Goal: Check status: Check status

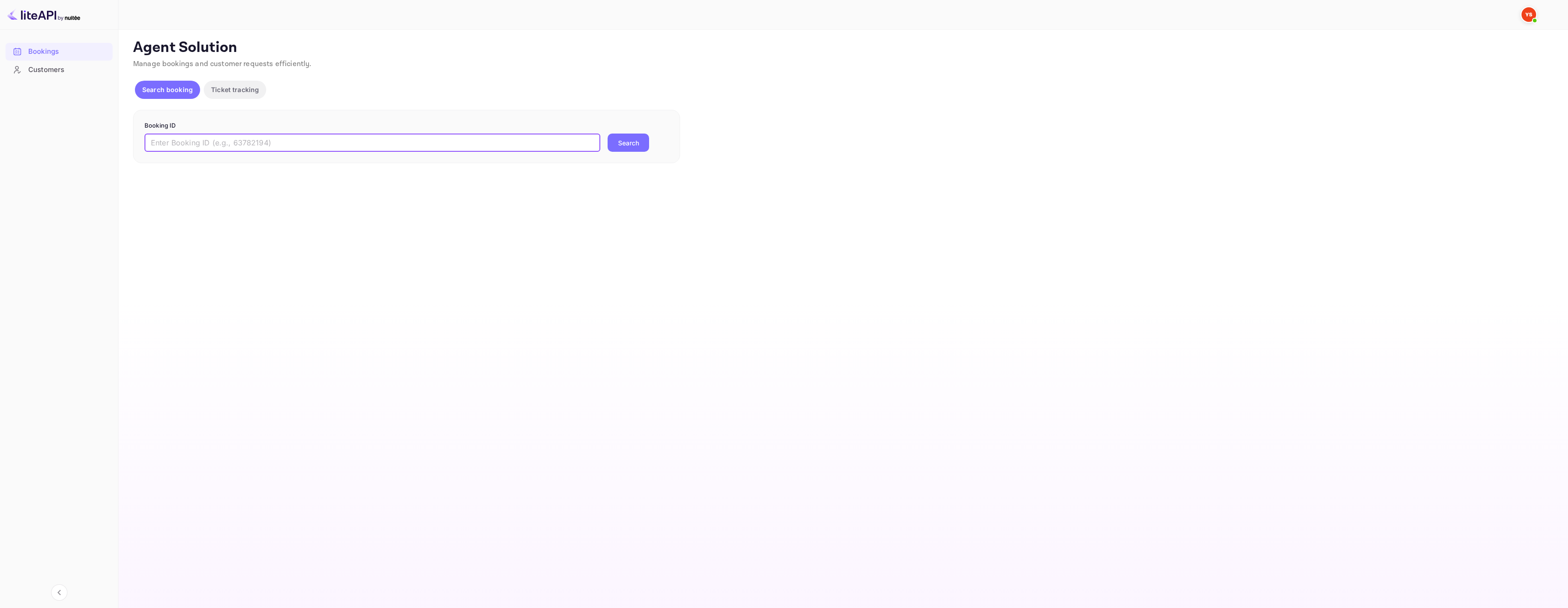
click at [291, 144] on input "text" at bounding box center [372, 142] width 456 height 19
paste input "6911303"
type input "6911303"
click at [647, 141] on button "Search" at bounding box center [628, 142] width 42 height 19
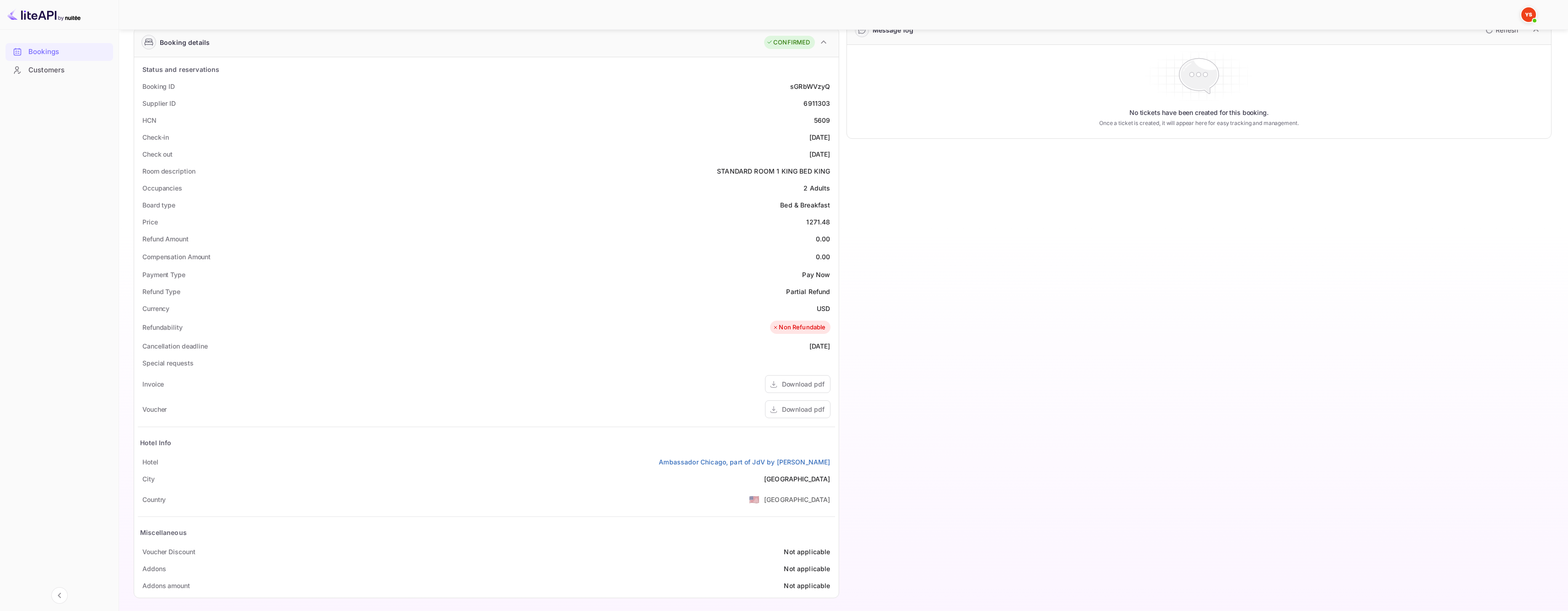
scroll to position [146, 0]
drag, startPoint x: 692, startPoint y: 463, endPoint x: 835, endPoint y: 457, distance: 143.1
click at [835, 457] on div "Hotel Ambassador [GEOGRAPHIC_DATA], part of JdV by [PERSON_NAME]" at bounding box center [486, 458] width 697 height 17
copy link "Ambassador Chicago, part of JdV by [PERSON_NAME]"
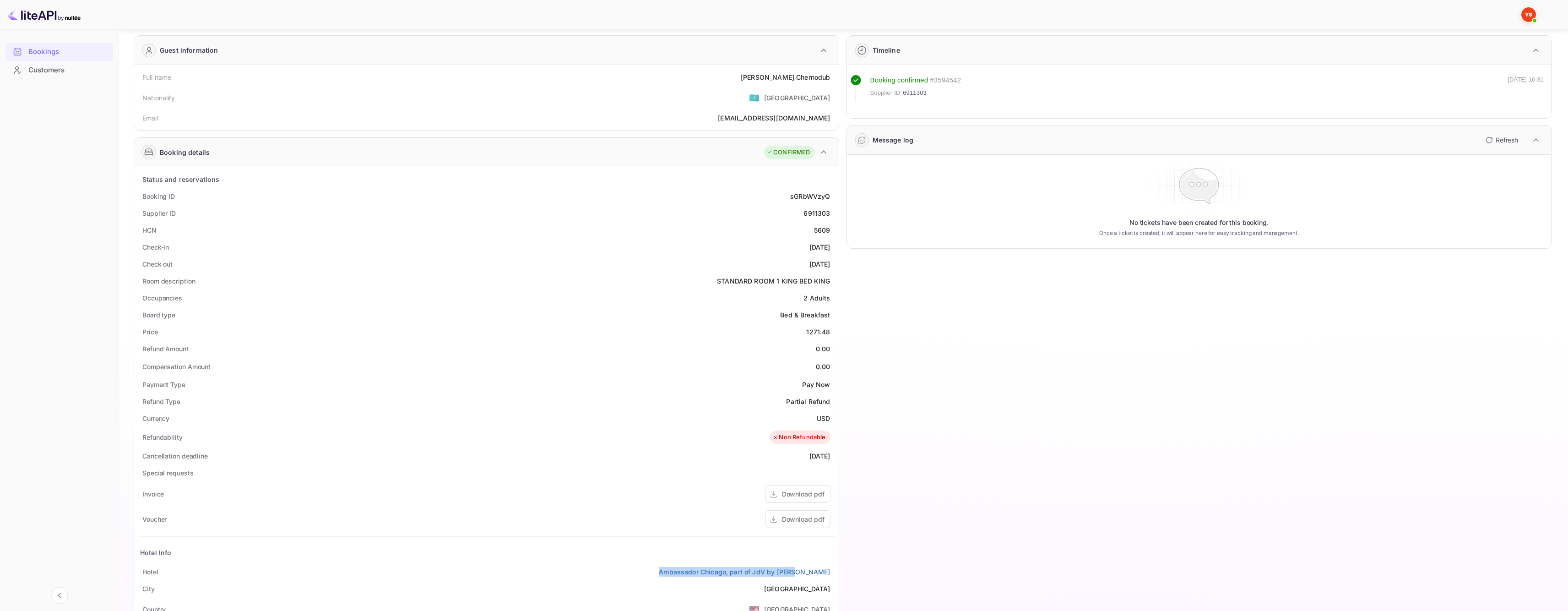
scroll to position [0, 0]
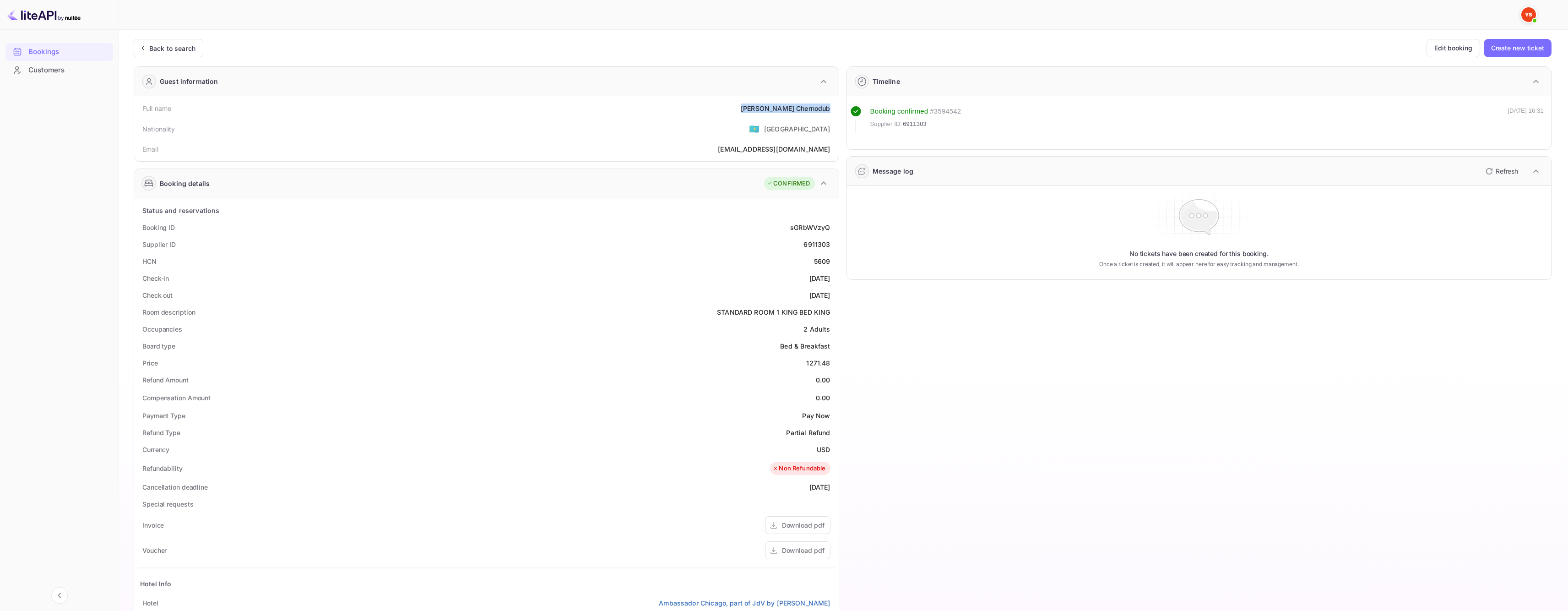
drag, startPoint x: 769, startPoint y: 106, endPoint x: 834, endPoint y: 106, distance: 65.0
click at [834, 106] on div "Full name [PERSON_NAME]" at bounding box center [486, 109] width 697 height 17
copy div "[PERSON_NAME]"
click at [754, 261] on div "HCN 5609" at bounding box center [486, 261] width 697 height 17
drag, startPoint x: 798, startPoint y: 246, endPoint x: 834, endPoint y: 242, distance: 36.2
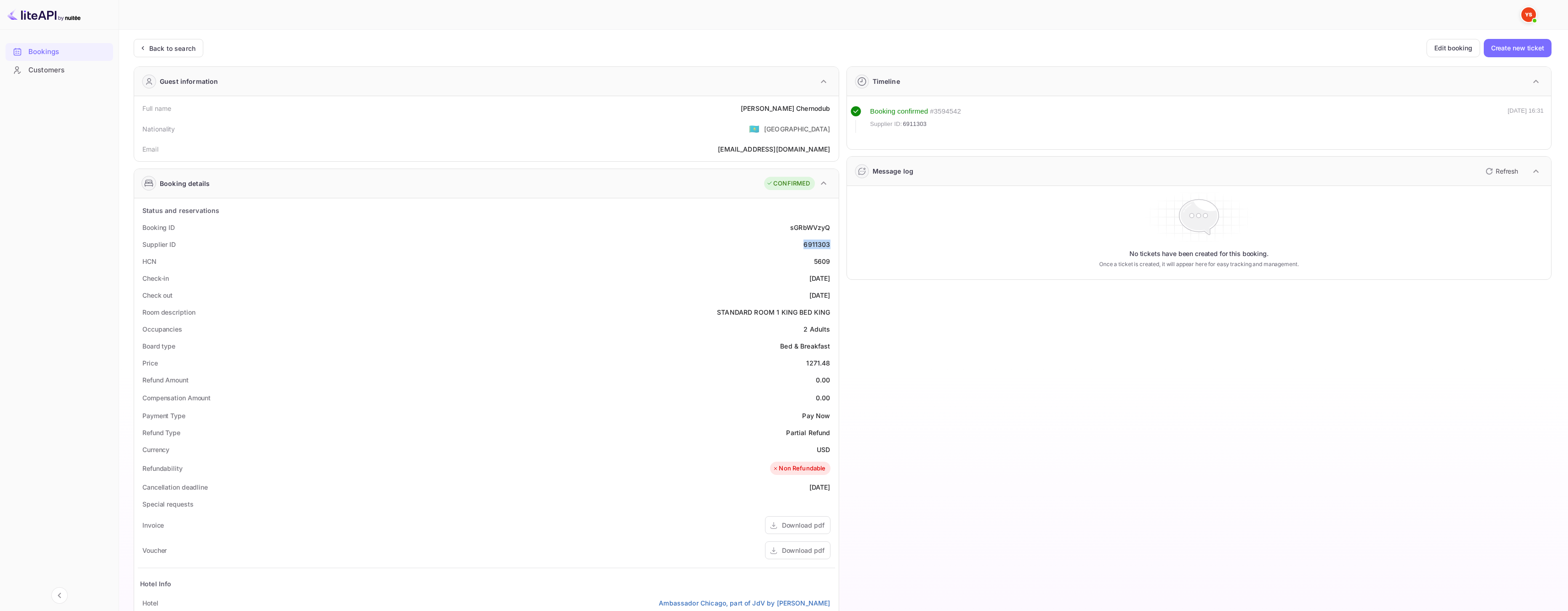
click at [834, 242] on div "Supplier ID 6911303" at bounding box center [486, 244] width 697 height 17
copy div "6911303"
drag, startPoint x: 791, startPoint y: 226, endPoint x: 829, endPoint y: 225, distance: 38.0
click at [829, 225] on div "sGRbWVzyQ" at bounding box center [810, 227] width 40 height 9
copy div "sGRbWVzyQ"
